Goal: Transaction & Acquisition: Purchase product/service

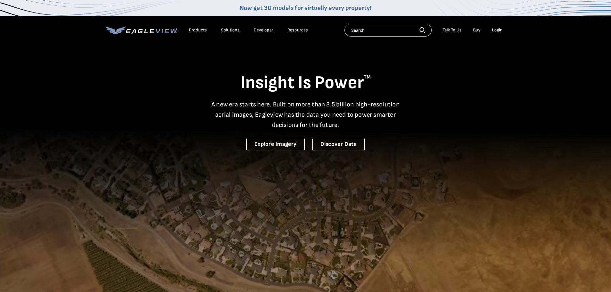
click at [499, 28] on div "Login" at bounding box center [497, 30] width 11 height 6
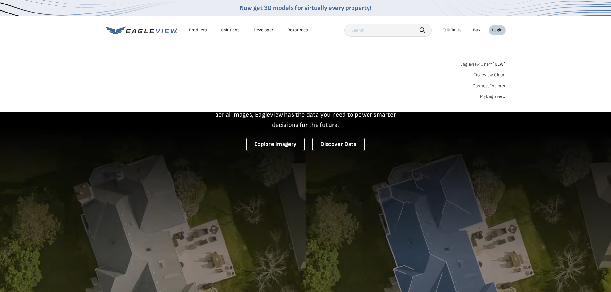
click at [496, 98] on link "MyEagleview" at bounding box center [493, 97] width 26 height 6
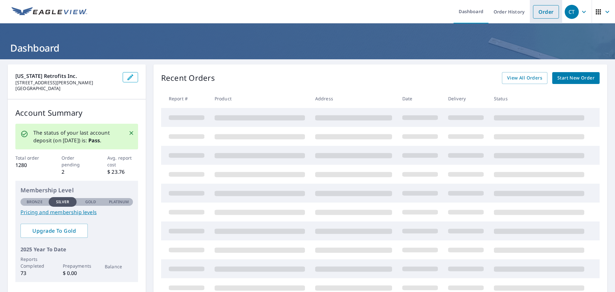
click at [542, 10] on link "Order" at bounding box center [546, 11] width 26 height 13
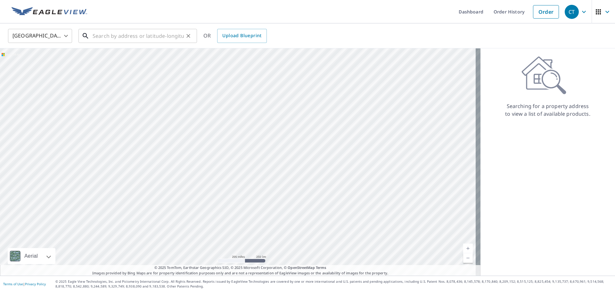
click at [142, 38] on input "text" at bounding box center [138, 36] width 91 height 18
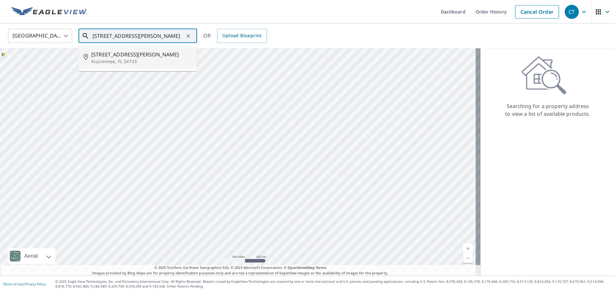
click at [122, 53] on span "3035 Morton Way" at bounding box center [141, 55] width 101 height 8
type input "3035 Morton Way Kissimmee, FL 34743"
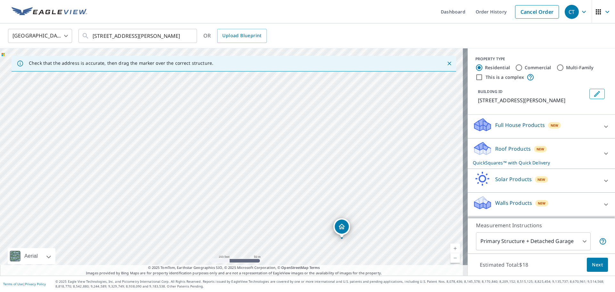
drag, startPoint x: 331, startPoint y: 214, endPoint x: 334, endPoint y: 219, distance: 6.2
drag, startPoint x: 253, startPoint y: 181, endPoint x: 264, endPoint y: 171, distance: 15.4
click at [264, 171] on div "3035 Morton Way Kissimmee, FL 34743" at bounding box center [234, 161] width 468 height 227
drag, startPoint x: 278, startPoint y: 205, endPoint x: 302, endPoint y: 91, distance: 116.5
click at [302, 91] on div "3035 Morton Way Kissimmee, FL 34743" at bounding box center [234, 161] width 468 height 227
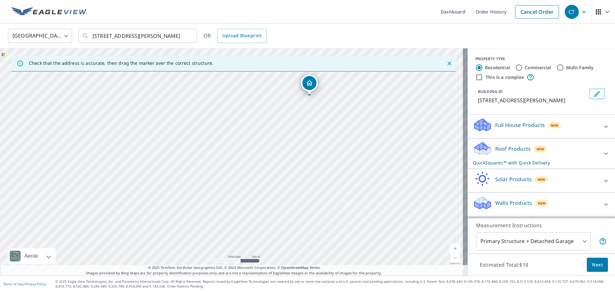
drag, startPoint x: 309, startPoint y: 144, endPoint x: 314, endPoint y: 187, distance: 43.3
click at [314, 187] on div "3035 Morton Way Kissimmee, FL 34743" at bounding box center [234, 161] width 468 height 227
click at [174, 37] on input "3035 Morton Way Kissimmee, FL 34743" at bounding box center [138, 36] width 91 height 18
